Goal: Information Seeking & Learning: Learn about a topic

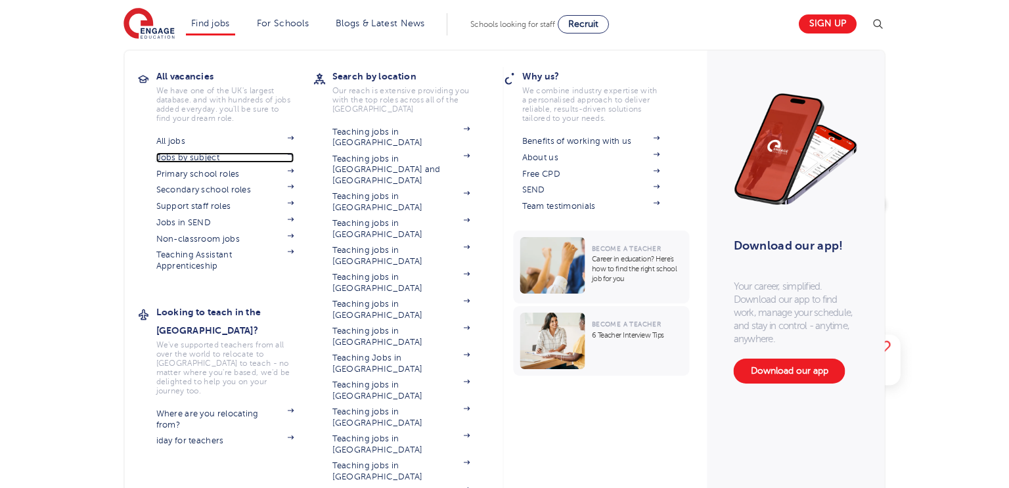
click at [204, 158] on link "Jobs by subject" at bounding box center [225, 157] width 138 height 11
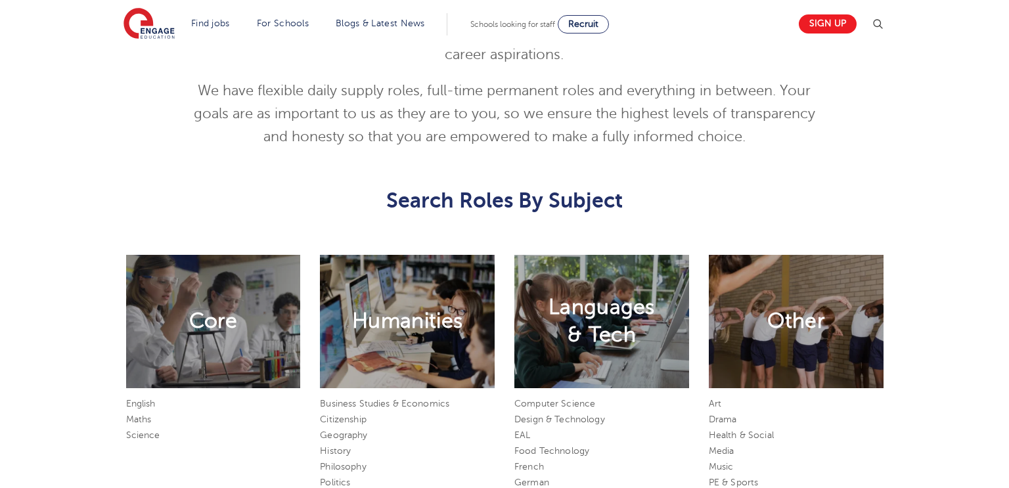
scroll to position [518, 0]
click at [135, 406] on link "English" at bounding box center [141, 403] width 30 height 10
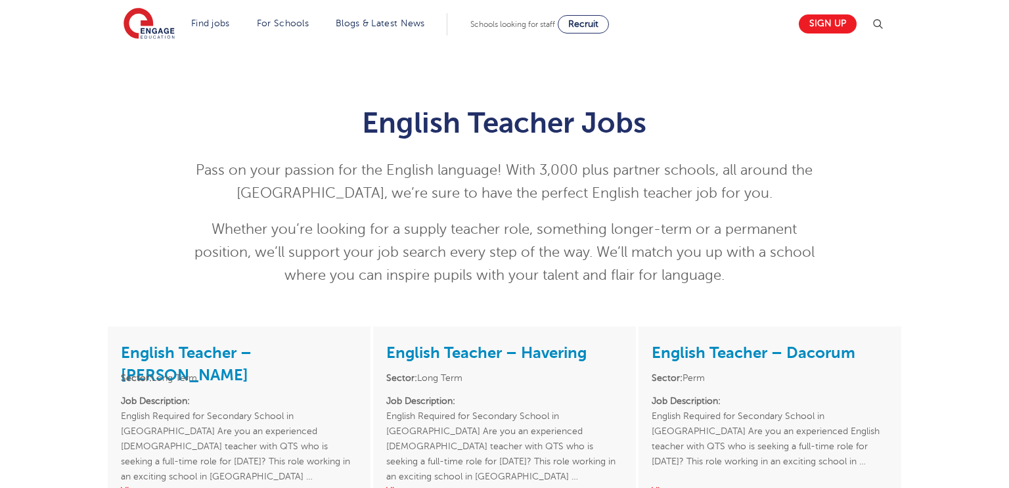
scroll to position [1, 0]
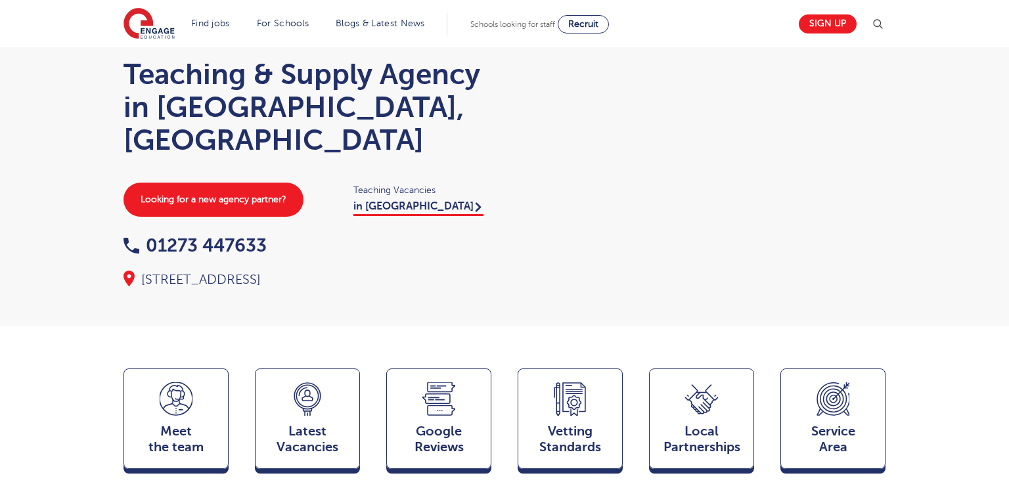
scroll to position [47, 0]
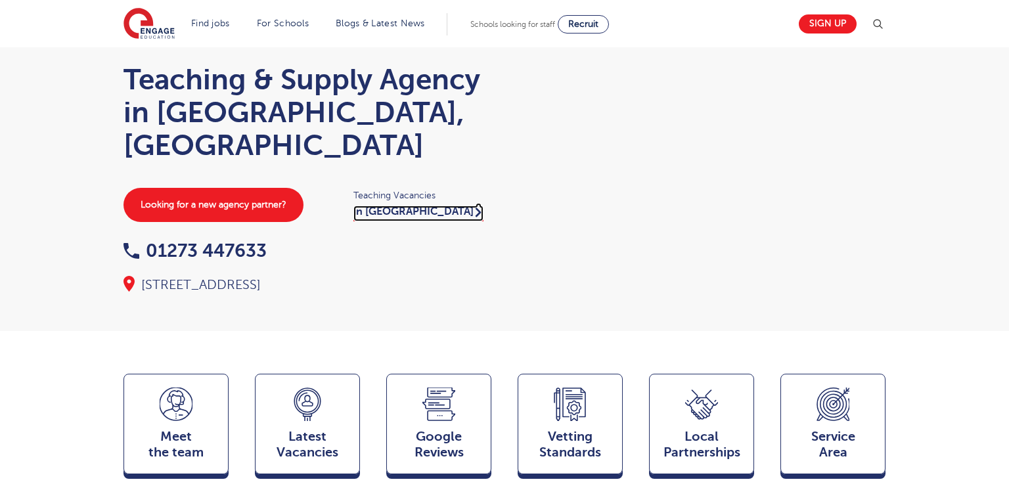
click at [391, 206] on link "in Brighton" at bounding box center [418, 214] width 130 height 16
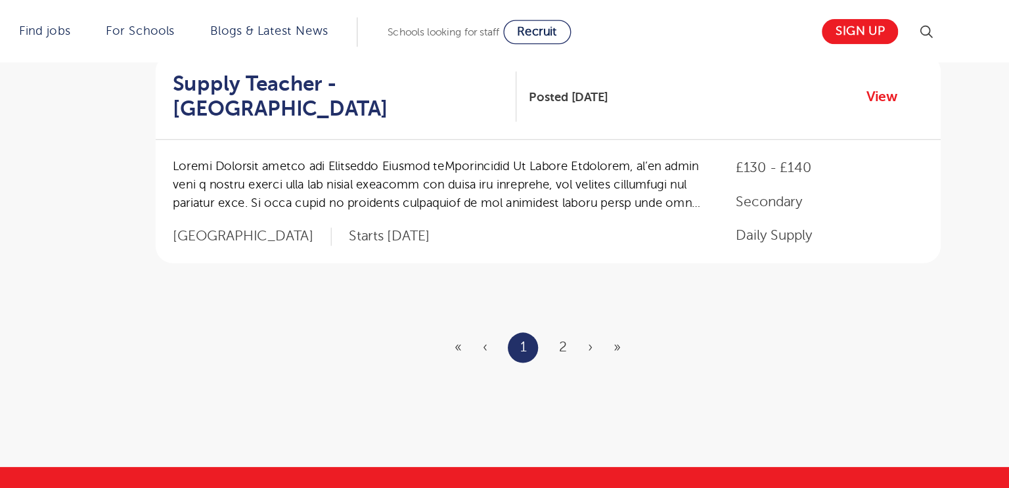
scroll to position [1737, 0]
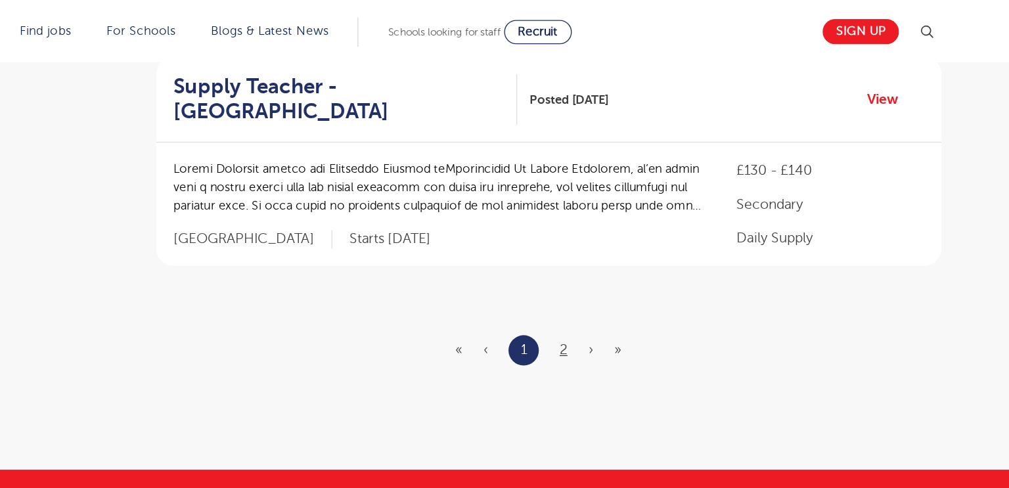
click at [601, 259] on link "2" at bounding box center [603, 265] width 6 height 12
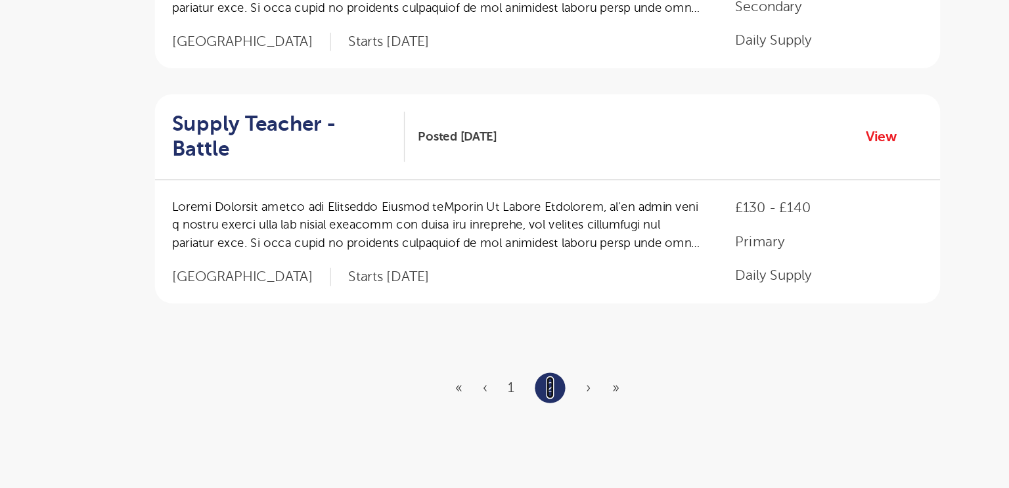
scroll to position [381, 0]
click at [644, 370] on span "»" at bounding box center [642, 376] width 5 height 12
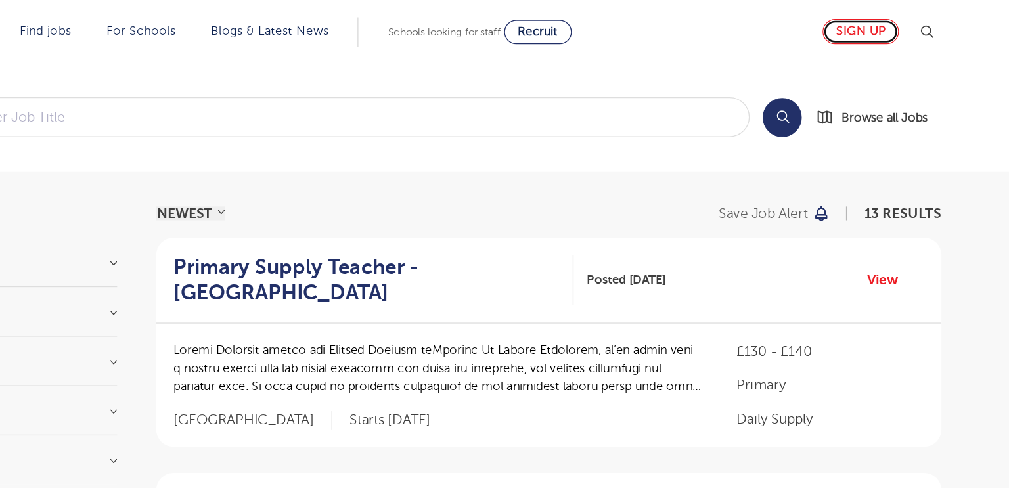
click at [809, 18] on link "Sign up" at bounding box center [828, 23] width 58 height 19
